Goal: Communication & Community: Share content

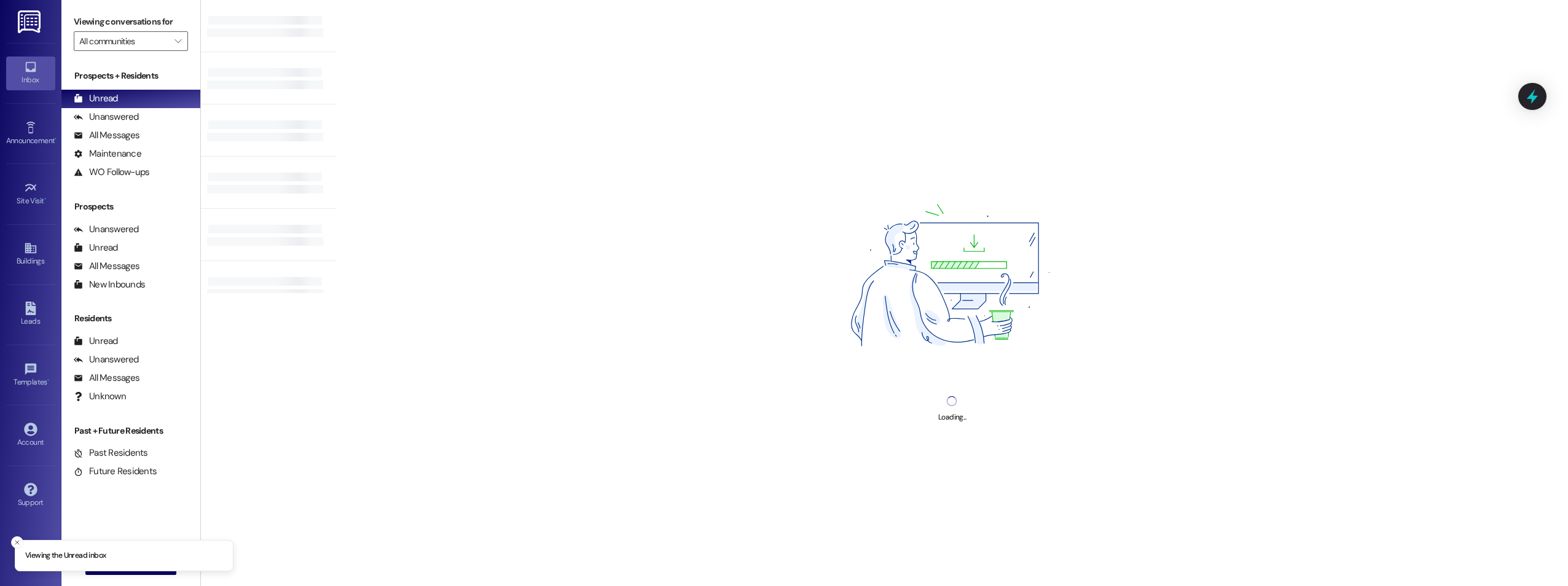
click at [118, 575] on div " New Message" at bounding box center [131, 565] width 91 height 31
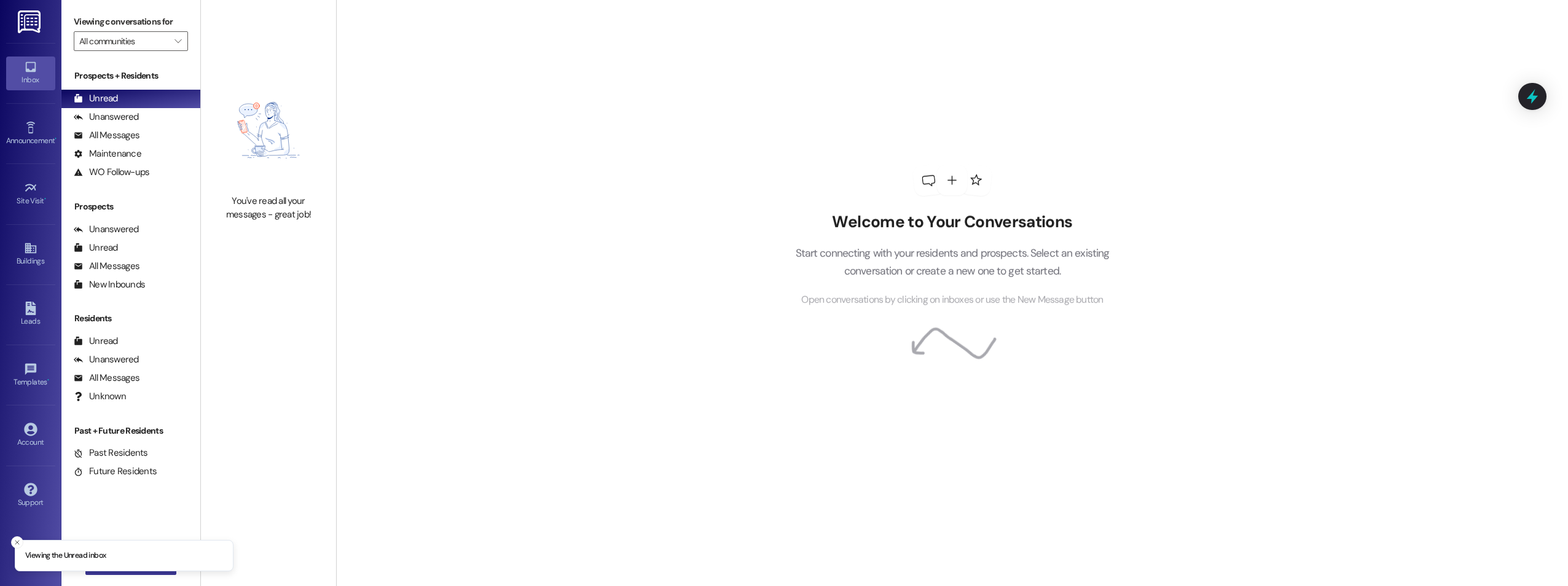
click at [119, 574] on button " New Message" at bounding box center [131, 565] width 91 height 20
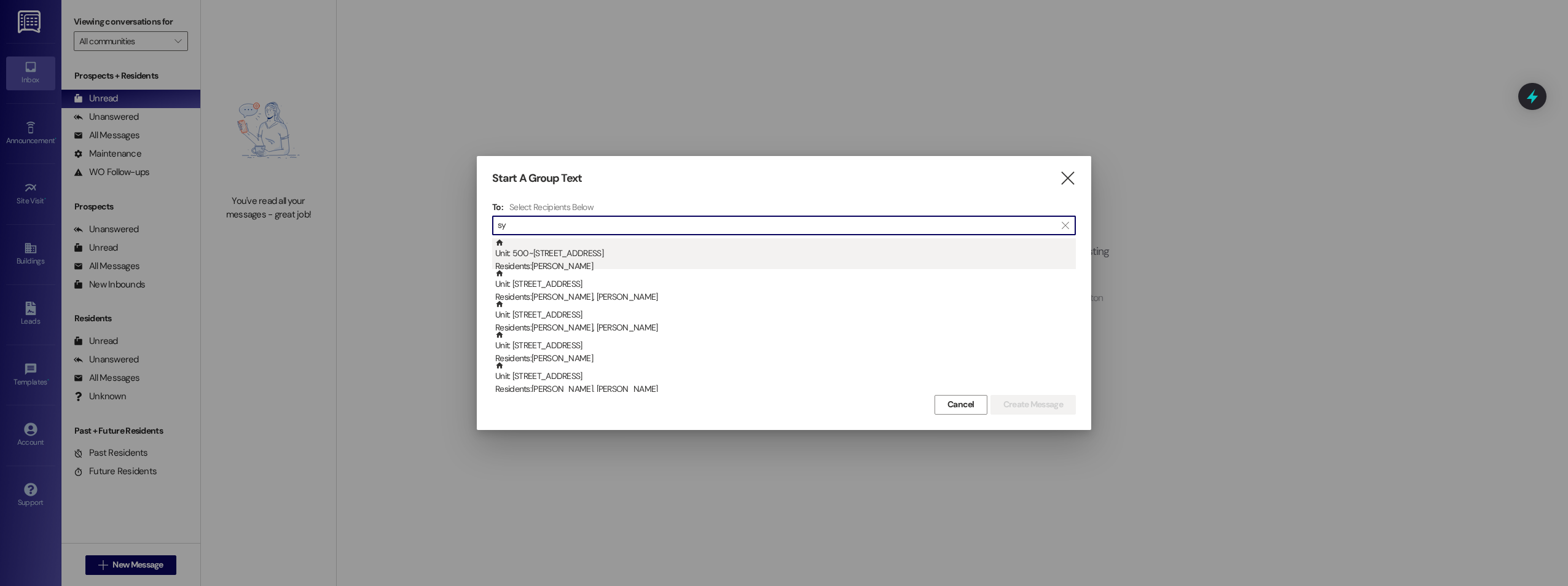
type input "sy"
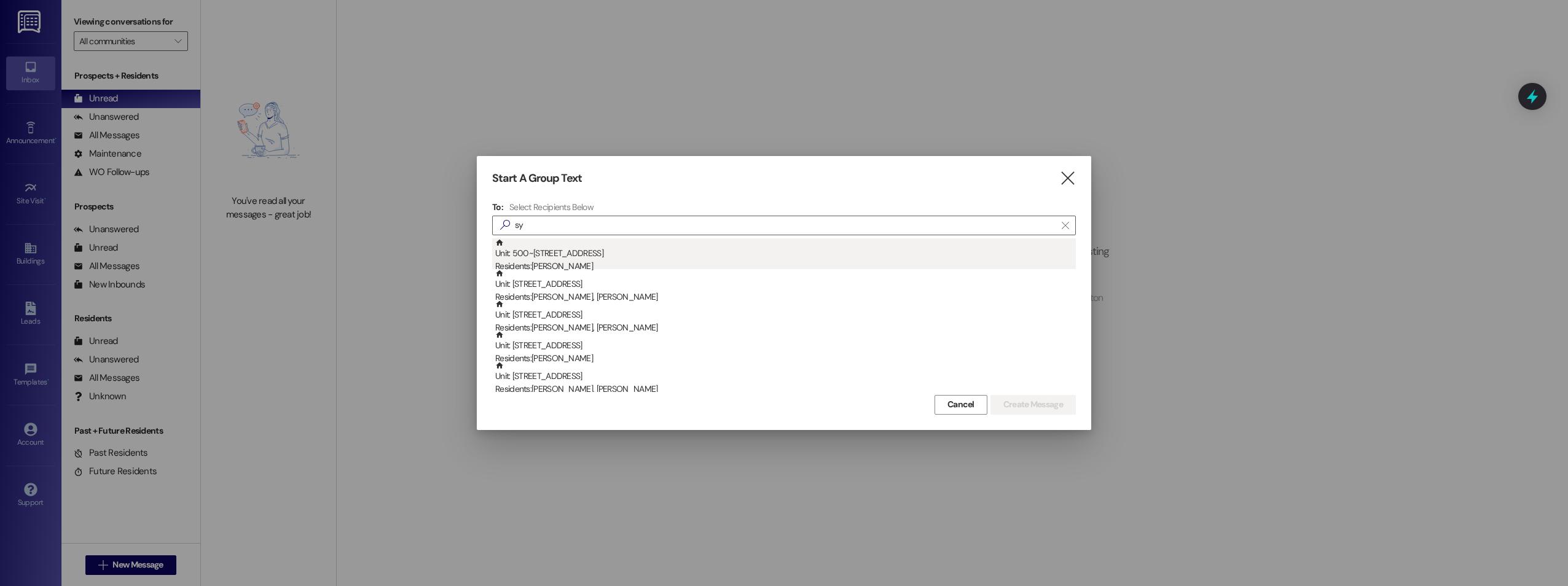
click at [524, 257] on div "Unit: 500~01 - 91 Floor [GEOGRAPHIC_DATA] Residents: [PERSON_NAME]" at bounding box center [785, 256] width 580 height 35
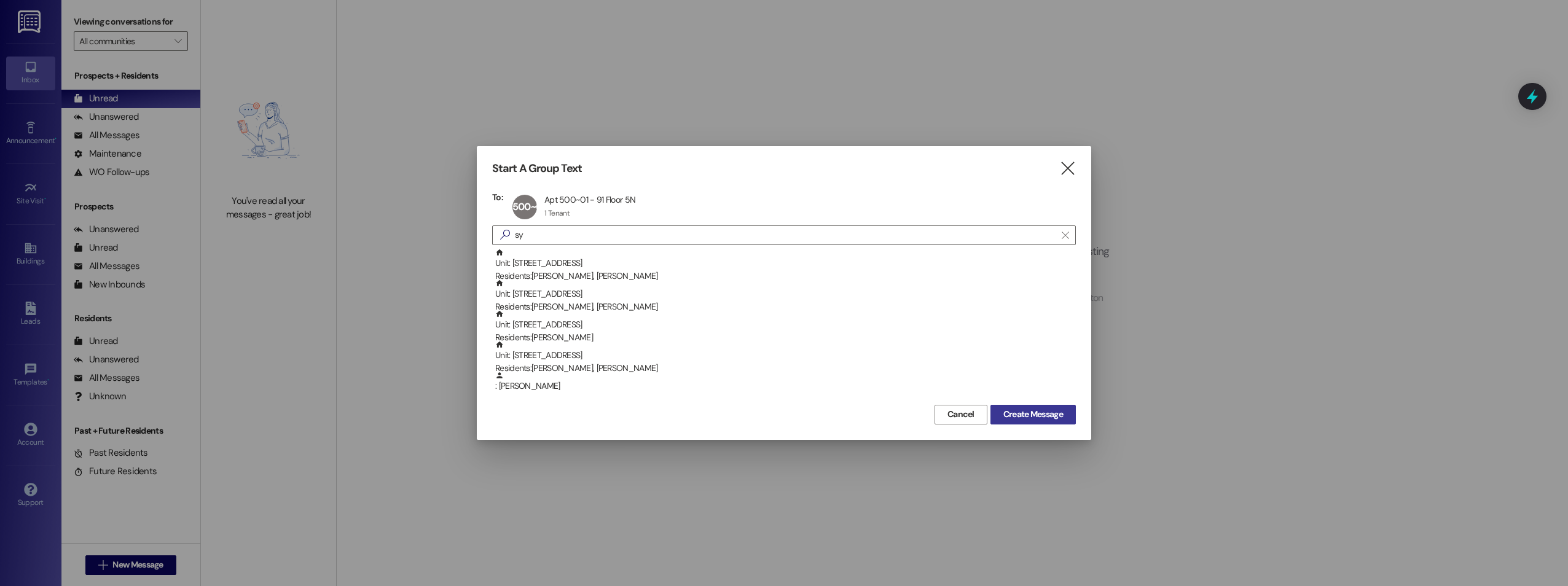
click at [1065, 413] on span "Create Message" at bounding box center [1033, 414] width 64 height 13
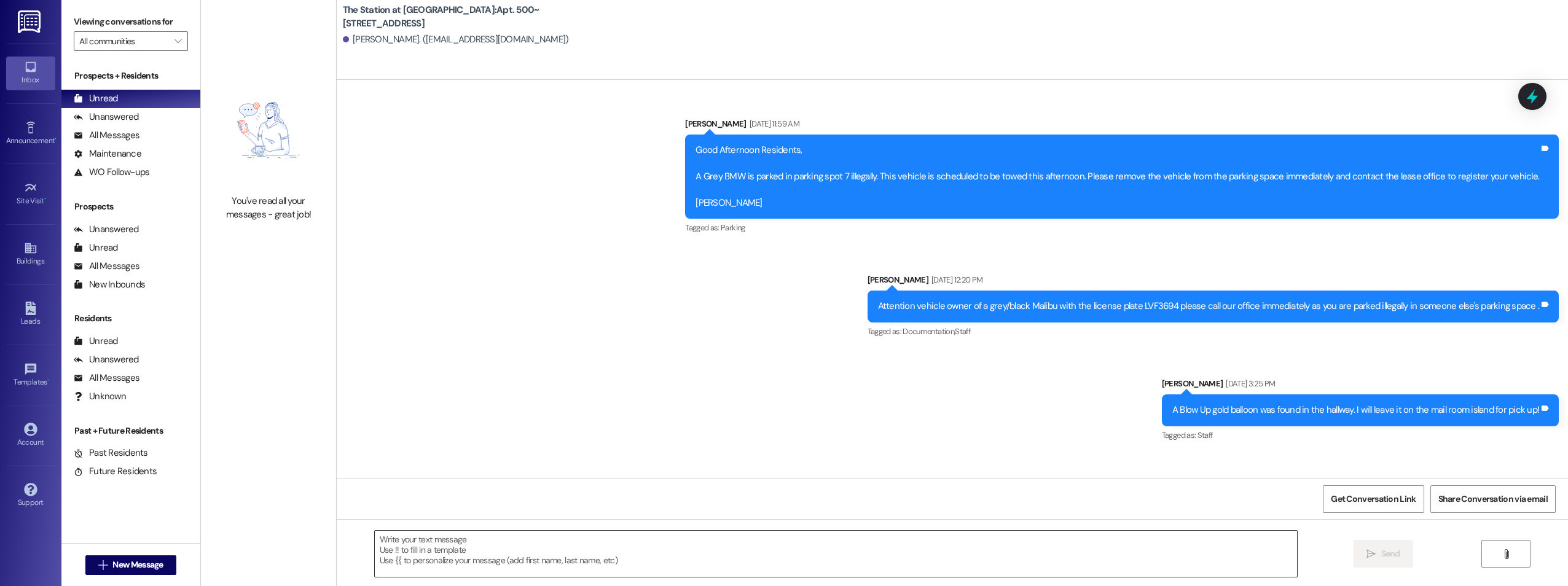
click at [468, 558] on textarea at bounding box center [836, 553] width 922 height 46
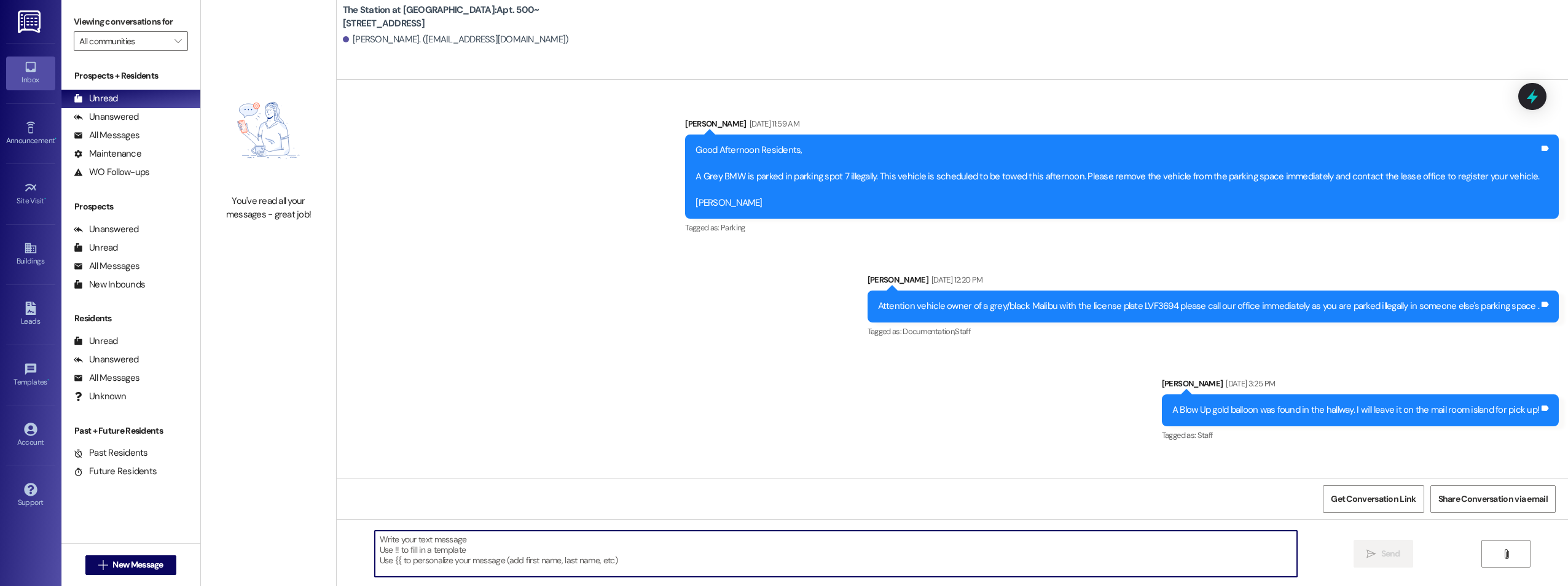
scroll to position [68593, 0]
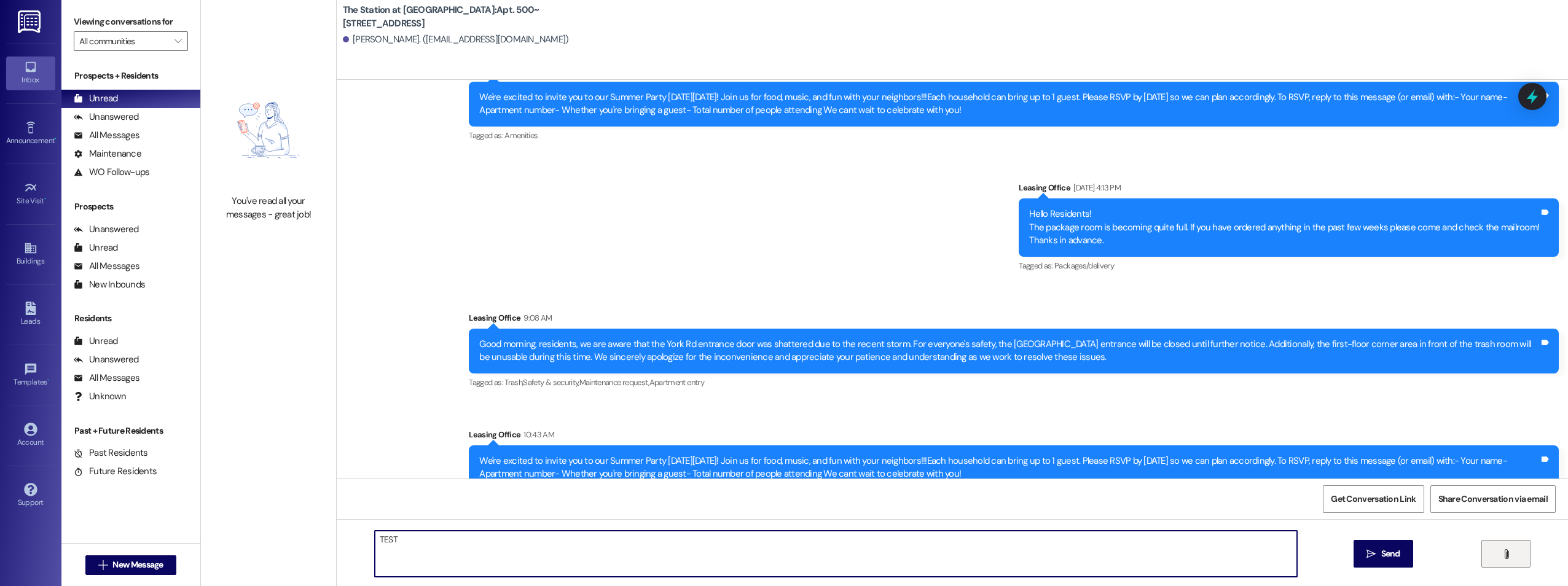
type textarea "TEST"
click at [1514, 545] on button "" at bounding box center [1506, 553] width 49 height 28
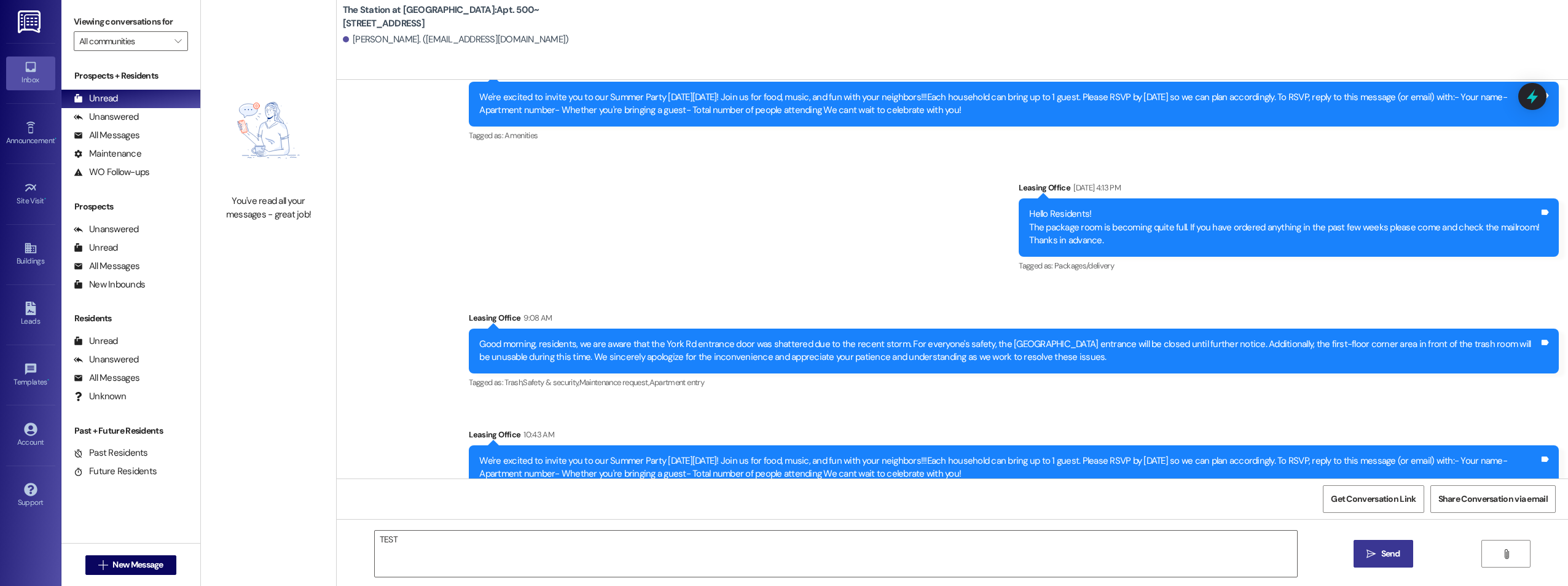
click at [1394, 546] on button " Send" at bounding box center [1384, 553] width 60 height 28
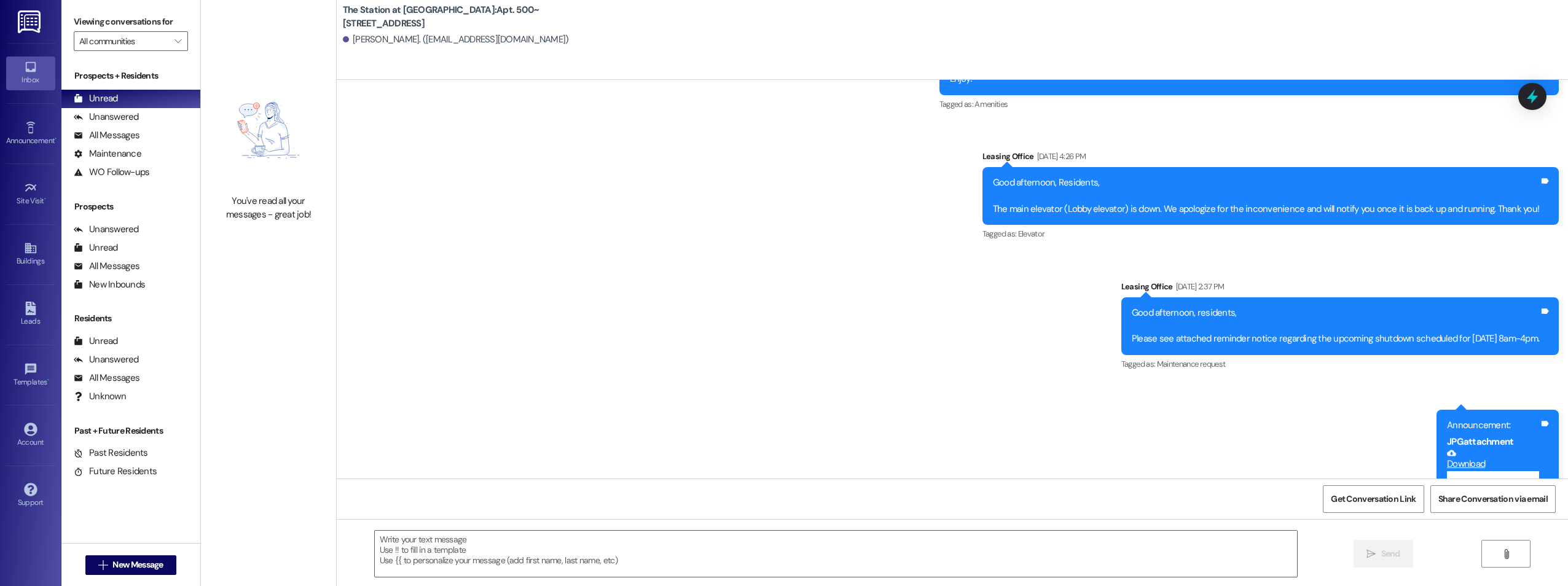
scroll to position [68678, 0]
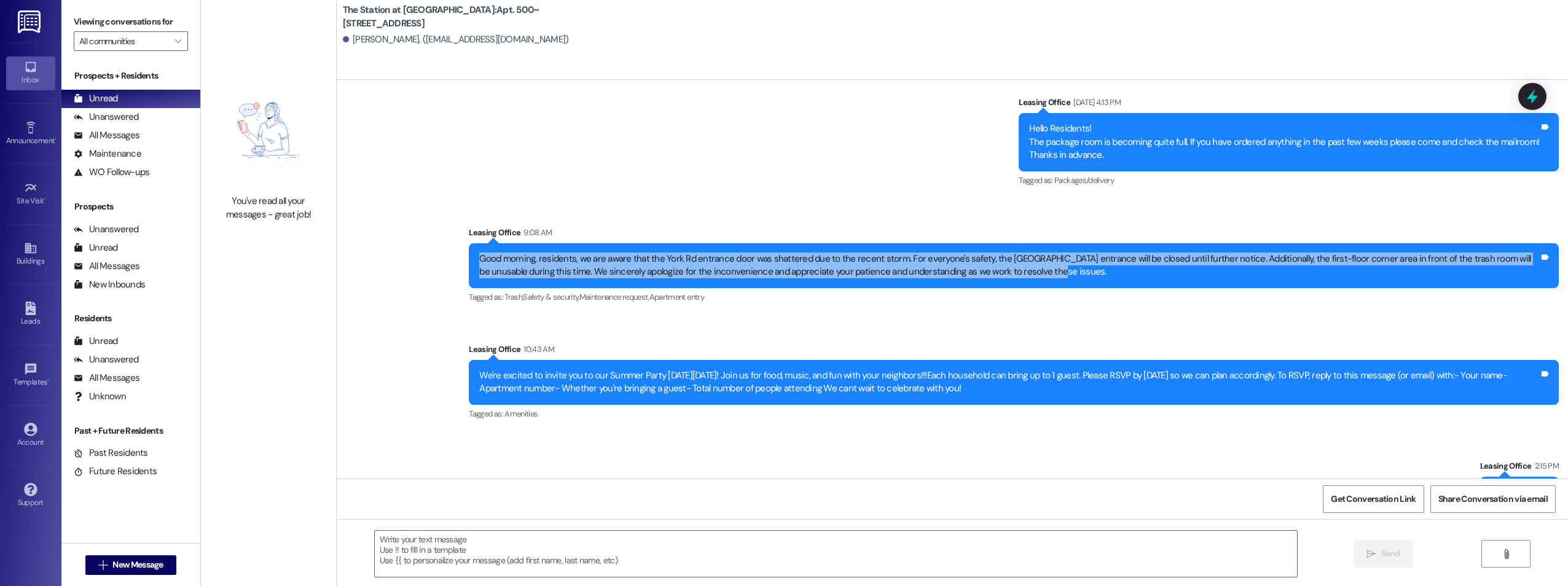
drag, startPoint x: 1007, startPoint y: 230, endPoint x: 470, endPoint y: 220, distance: 537.1
click at [479, 252] on div "Good morning, residents, we are aware that the York Rd entrance door was shatte…" at bounding box center [1009, 265] width 1060 height 27
drag, startPoint x: 470, startPoint y: 220, endPoint x: 534, endPoint y: 227, distance: 64.4
copy div "Good morning, residents, we are aware that the York Rd entrance door was shatte…"
